Goal: Task Accomplishment & Management: Use online tool/utility

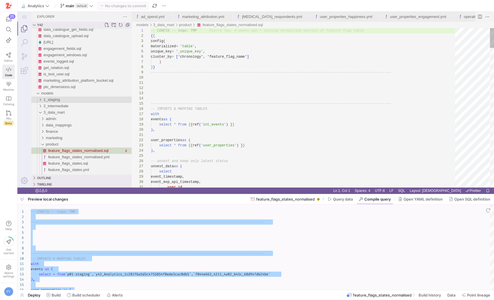
scroll to position [0, 346]
click at [72, 6] on span "main" at bounding box center [70, 5] width 9 height 5
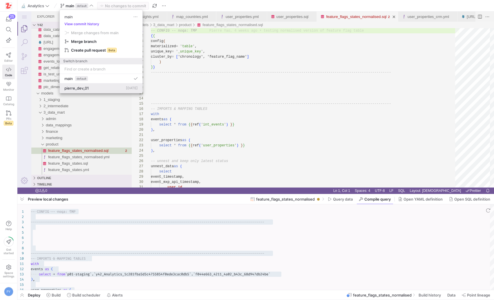
click at [86, 86] on span "pierre_dev_01" at bounding box center [76, 88] width 24 height 5
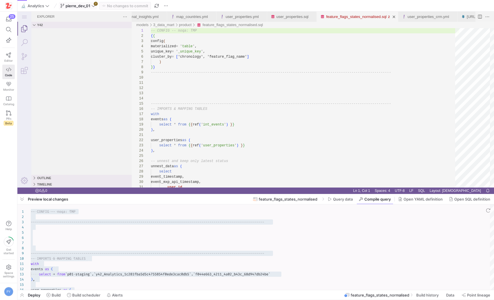
click at [92, 7] on icon at bounding box center [93, 6] width 4 height 4
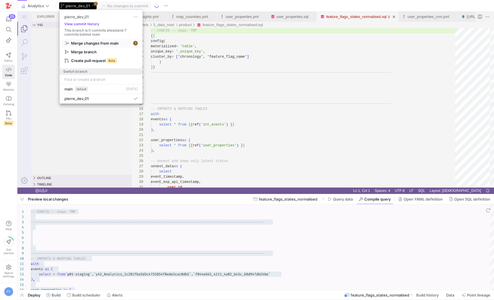
click at [95, 42] on span "Merge changes from main" at bounding box center [95, 43] width 48 height 5
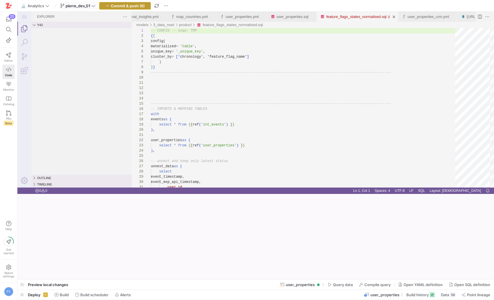
click at [137, 8] on span "button" at bounding box center [125, 5] width 51 height 7
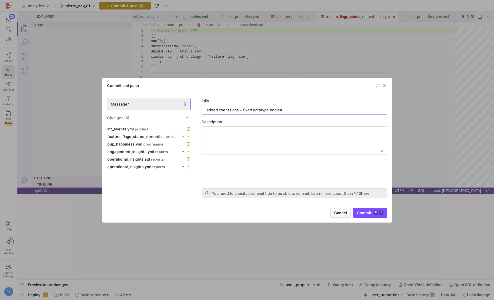
type input "added event flags + fixed datatype boolean"
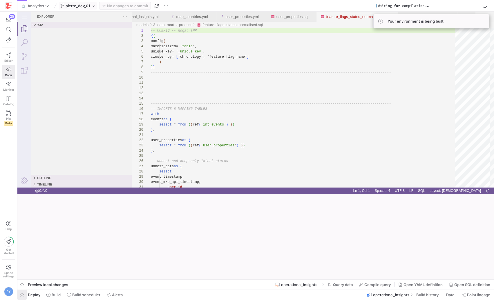
click at [26, 295] on span "button" at bounding box center [21, 295] width 9 height 10
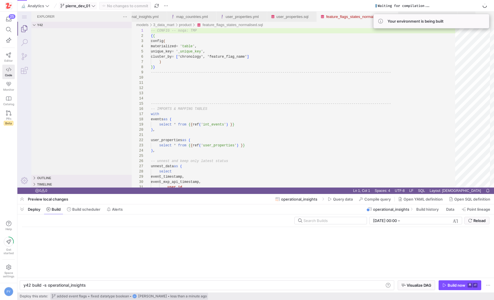
scroll to position [0, 62]
click at [448, 283] on div "Build now" at bounding box center [457, 285] width 18 height 5
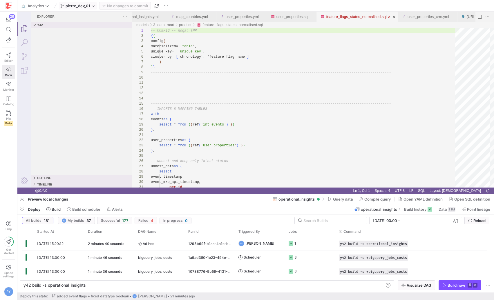
click at [90, 6] on span "pierre_dev_01" at bounding box center [78, 5] width 25 height 5
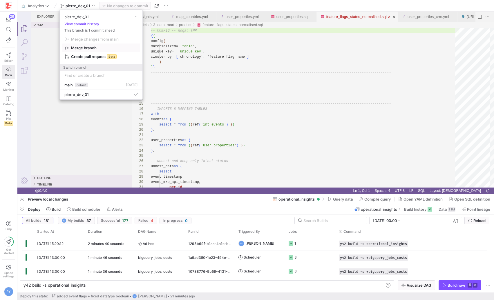
click at [86, 41] on span "Merge branch" at bounding box center [95, 39] width 48 height 5
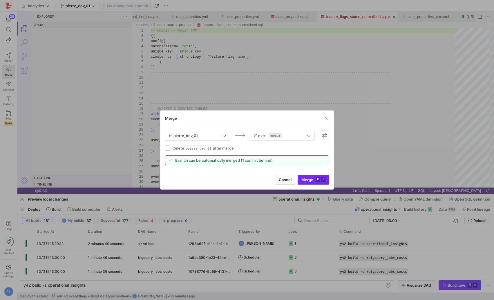
click at [303, 179] on span "Merge ⌘ ⏎" at bounding box center [313, 180] width 24 height 5
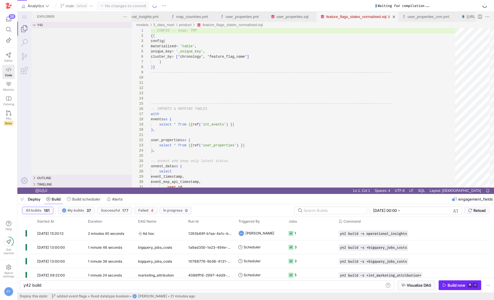
click at [451, 283] on span "button" at bounding box center [460, 285] width 42 height 9
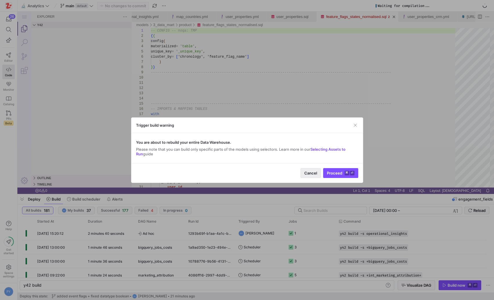
click at [312, 176] on span "button" at bounding box center [311, 173] width 20 height 9
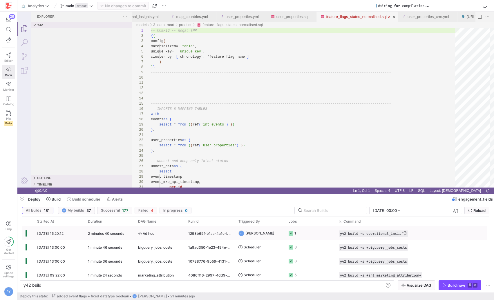
click at [407, 235] on span "button" at bounding box center [404, 234] width 6 height 6
click at [241, 286] on div "y42 build" at bounding box center [203, 285] width 360 height 5
type textarea "y42 build -s operational_insights"
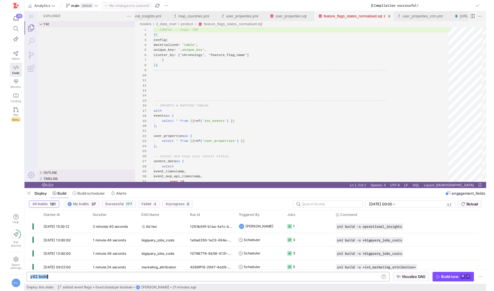
scroll to position [0, 62]
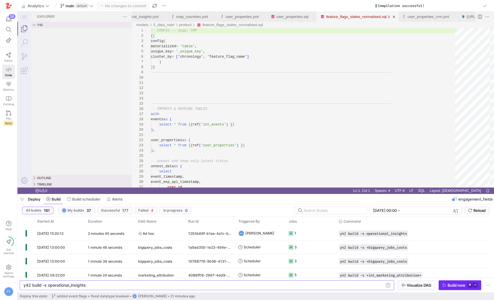
click at [456, 284] on div "Build now" at bounding box center [457, 285] width 18 height 5
click at [212, 230] on div "4af597d4-a010-482b-826f-38b54362d572" at bounding box center [210, 234] width 50 height 14
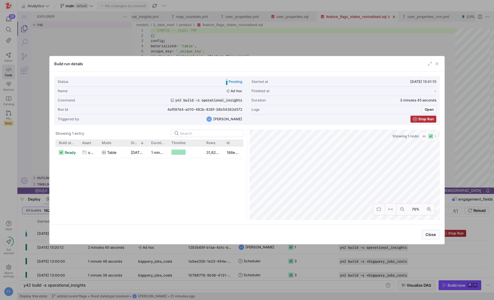
click at [123, 256] on div at bounding box center [247, 150] width 494 height 300
